Goal: Transaction & Acquisition: Purchase product/service

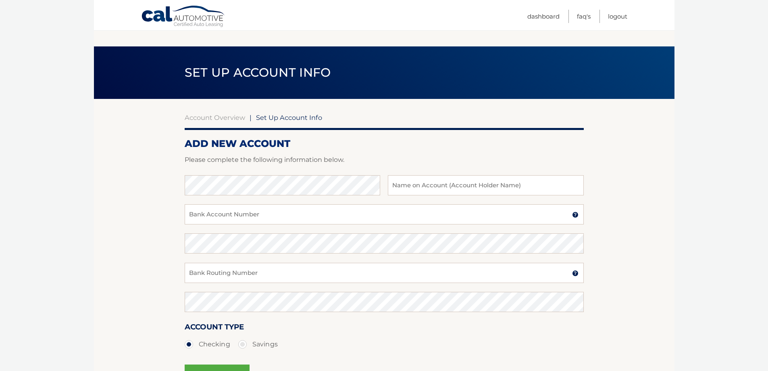
scroll to position [81, 0]
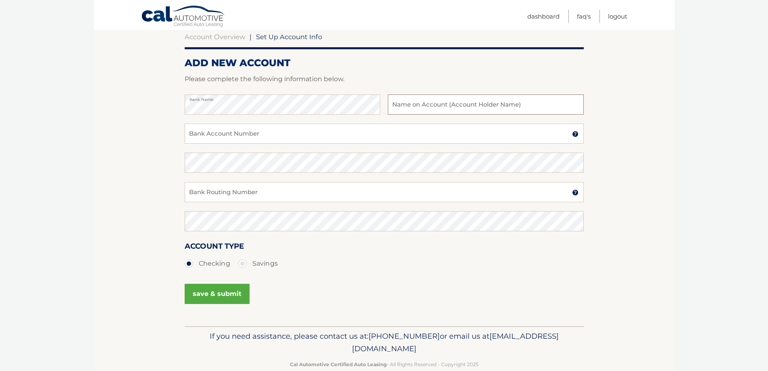
type input "j"
type input "Savings"
click at [239, 131] on input "Bank Account Number" at bounding box center [384, 133] width 399 height 20
type input "2222326064"
click at [229, 193] on input "Bank Routing Number" at bounding box center [384, 192] width 399 height 20
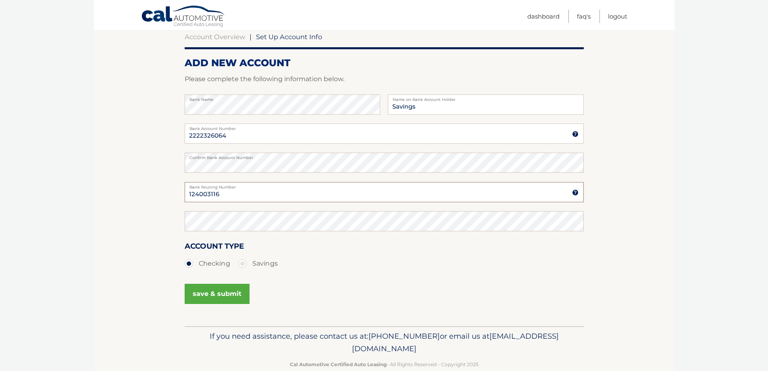
type input "124003116"
click at [244, 264] on label "Savings" at bounding box center [258, 263] width 40 height 16
click at [244, 264] on input "Savings" at bounding box center [246, 261] width 8 height 13
radio input "true"
click at [224, 301] on button "save & submit" at bounding box center [217, 293] width 65 height 20
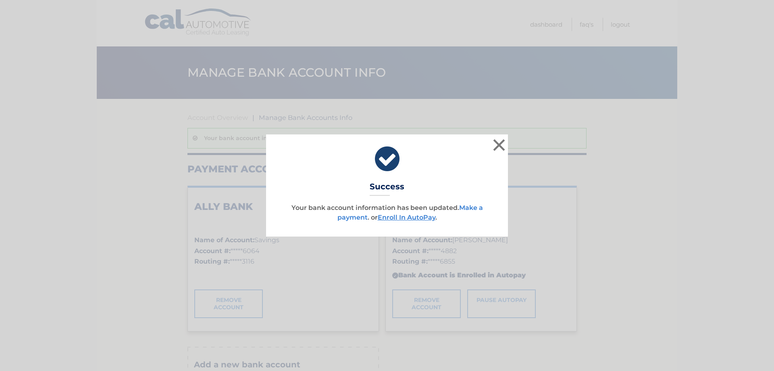
click at [350, 219] on link "Make a payment" at bounding box center [410, 212] width 146 height 17
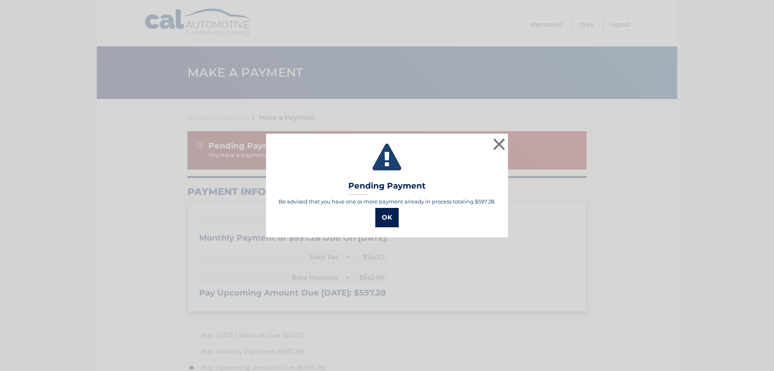
click at [381, 219] on button "OK" at bounding box center [386, 217] width 23 height 19
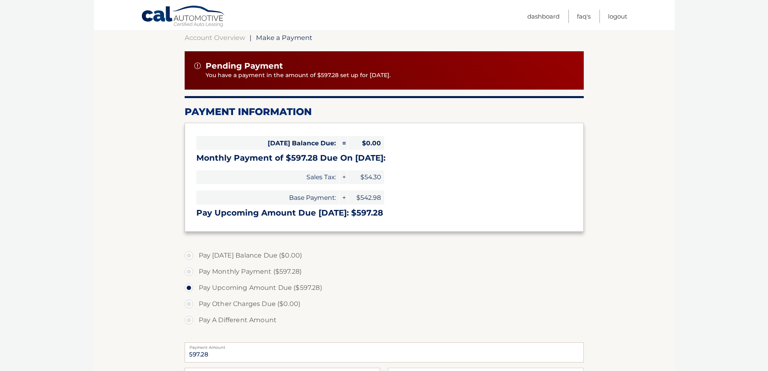
scroll to position [81, 0]
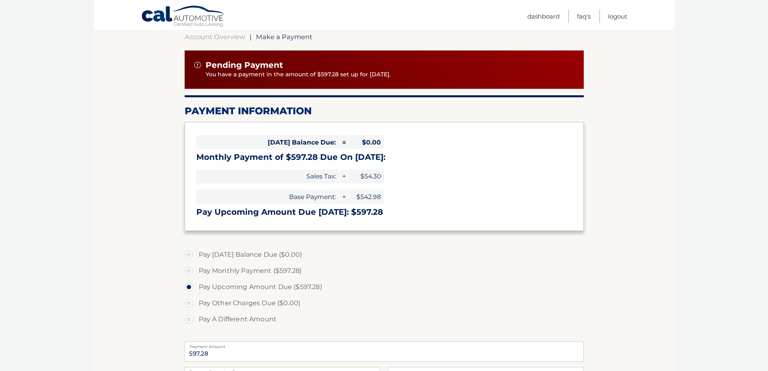
click at [235, 319] on label "Pay A Different Amount" at bounding box center [384, 319] width 399 height 16
click at [196, 319] on input "Pay A Different Amount" at bounding box center [192, 317] width 8 height 13
radio input "true"
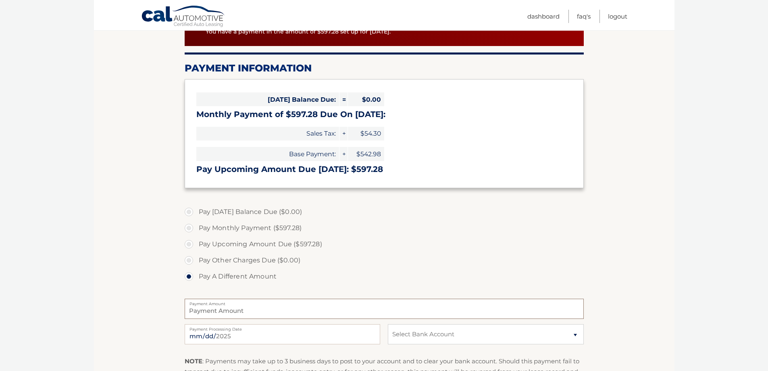
scroll to position [161, 0]
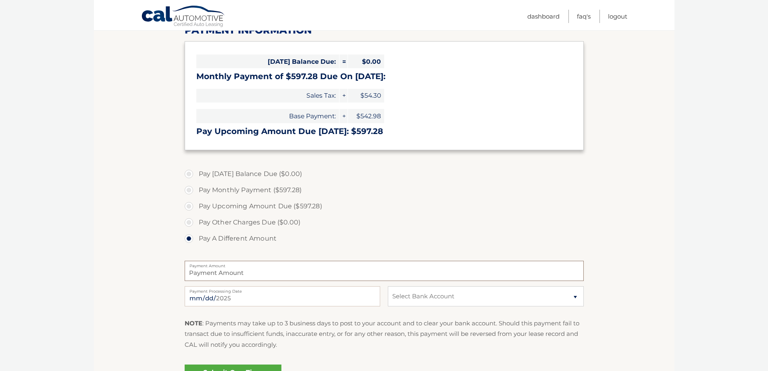
click at [225, 274] on input "Payment Amount" at bounding box center [384, 270] width 399 height 20
type input "1194.56"
click at [414, 302] on select "Select Bank Account Savings ALLY BANK *****6064 Checking S &amp; T BANK *****48…" at bounding box center [486, 296] width 196 height 20
select select "Y2QwNGY4YmEtNjc0Yy00MzgzLTk0ZWQtNDc3ZjY2ODRlNjA2"
click at [388, 286] on select "Select Bank Account Savings ALLY BANK *****6064 Checking S &amp; T BANK *****48…" at bounding box center [486, 296] width 196 height 20
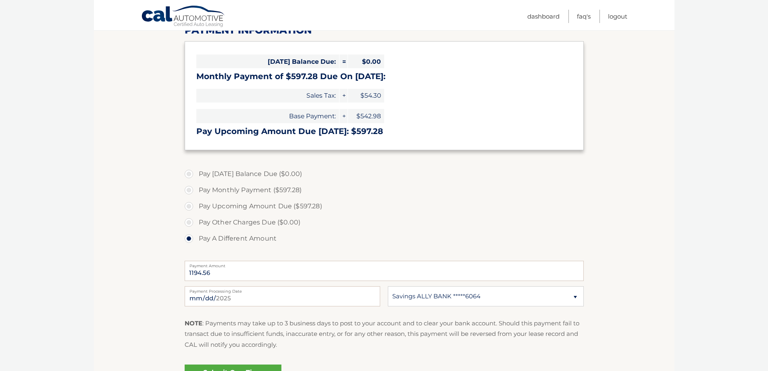
click at [640, 293] on section "Account Overview | Make a Payment Pending Payment You have a payment in the amo…" at bounding box center [384, 170] width 581 height 464
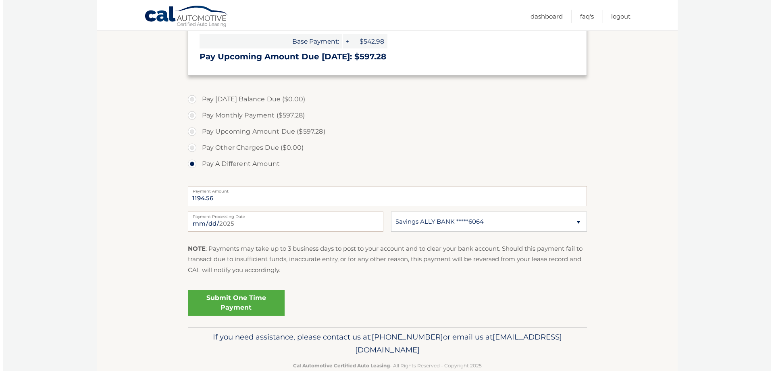
scroll to position [242, 0]
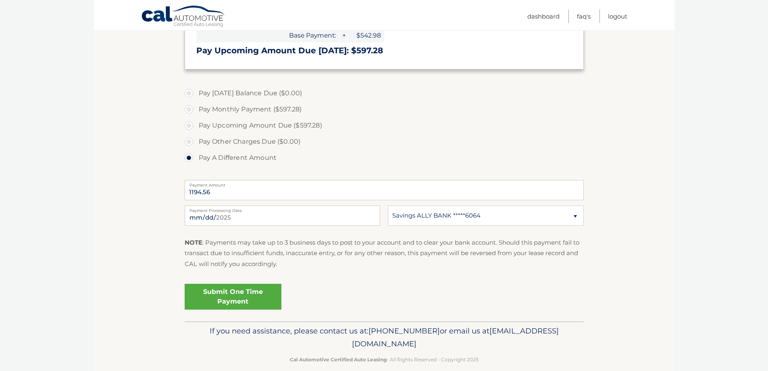
click at [252, 304] on link "Submit One Time Payment" at bounding box center [233, 296] width 97 height 26
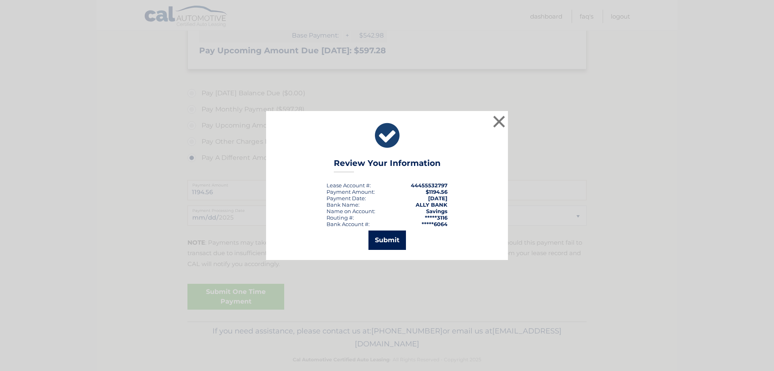
click at [404, 242] on button "Submit" at bounding box center [387, 239] width 37 height 19
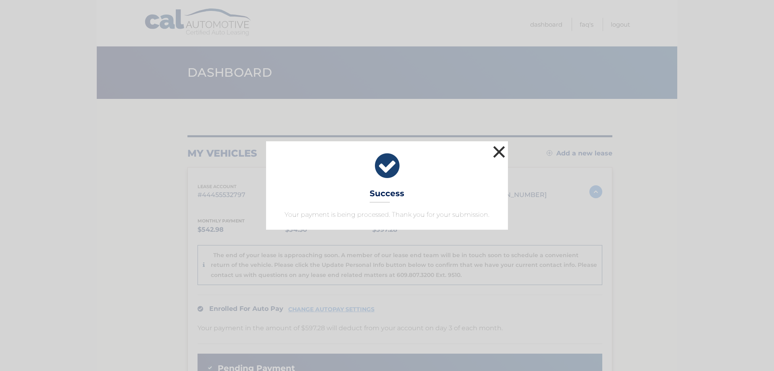
click at [501, 149] on button "×" at bounding box center [499, 152] width 16 height 16
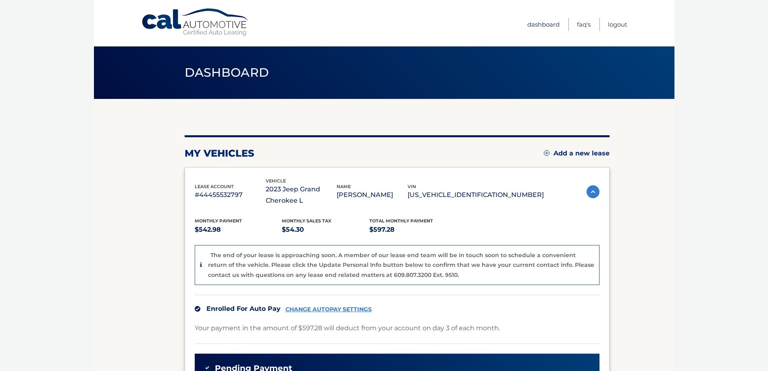
click at [530, 26] on link "Dashboard" at bounding box center [543, 24] width 32 height 13
click at [545, 27] on link "Dashboard" at bounding box center [543, 24] width 32 height 13
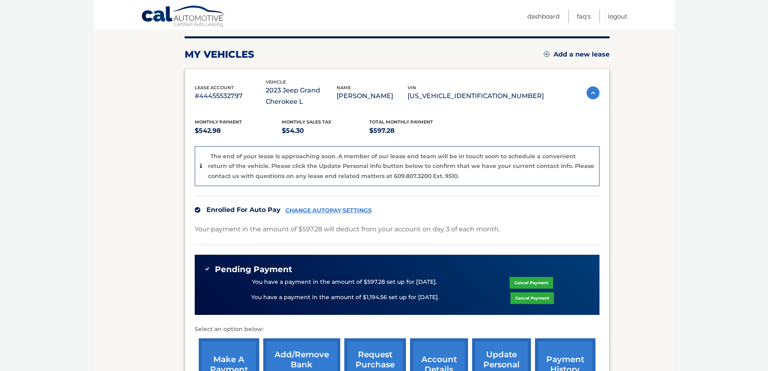
scroll to position [97, 0]
